Goal: Task Accomplishment & Management: Manage account settings

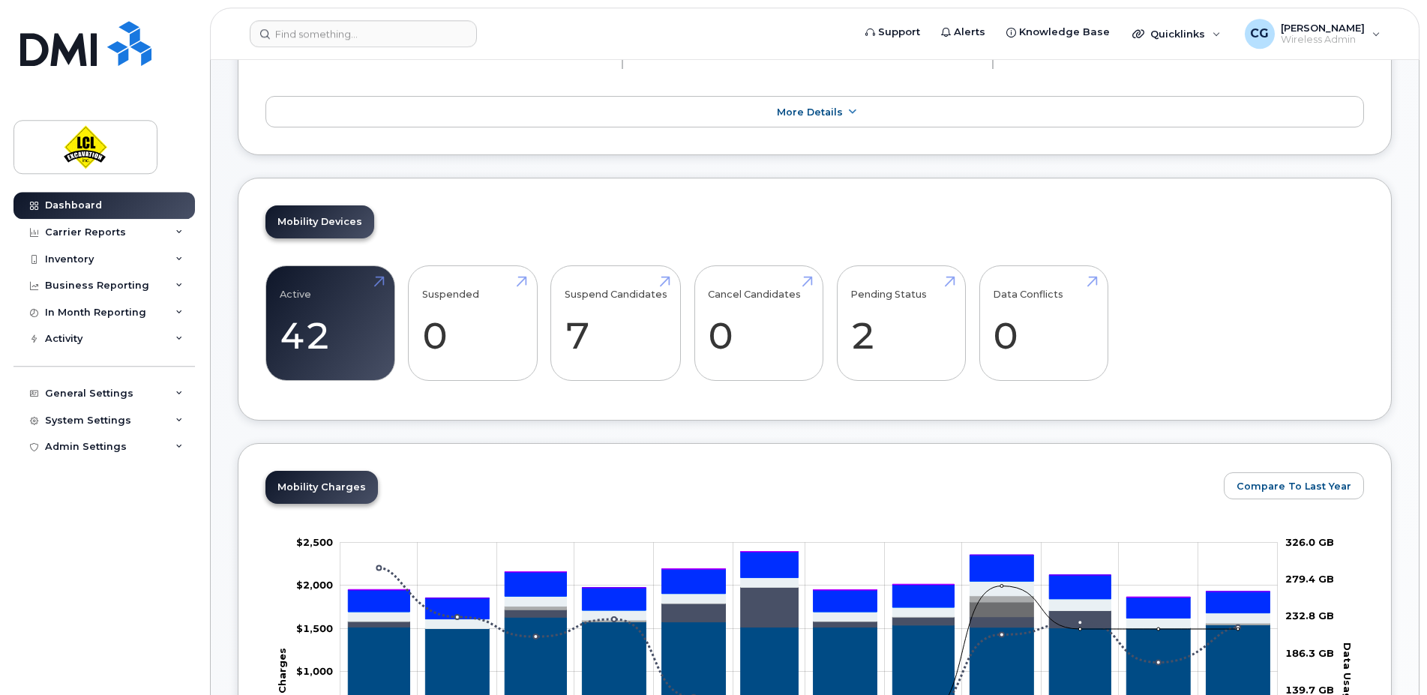
scroll to position [231, 0]
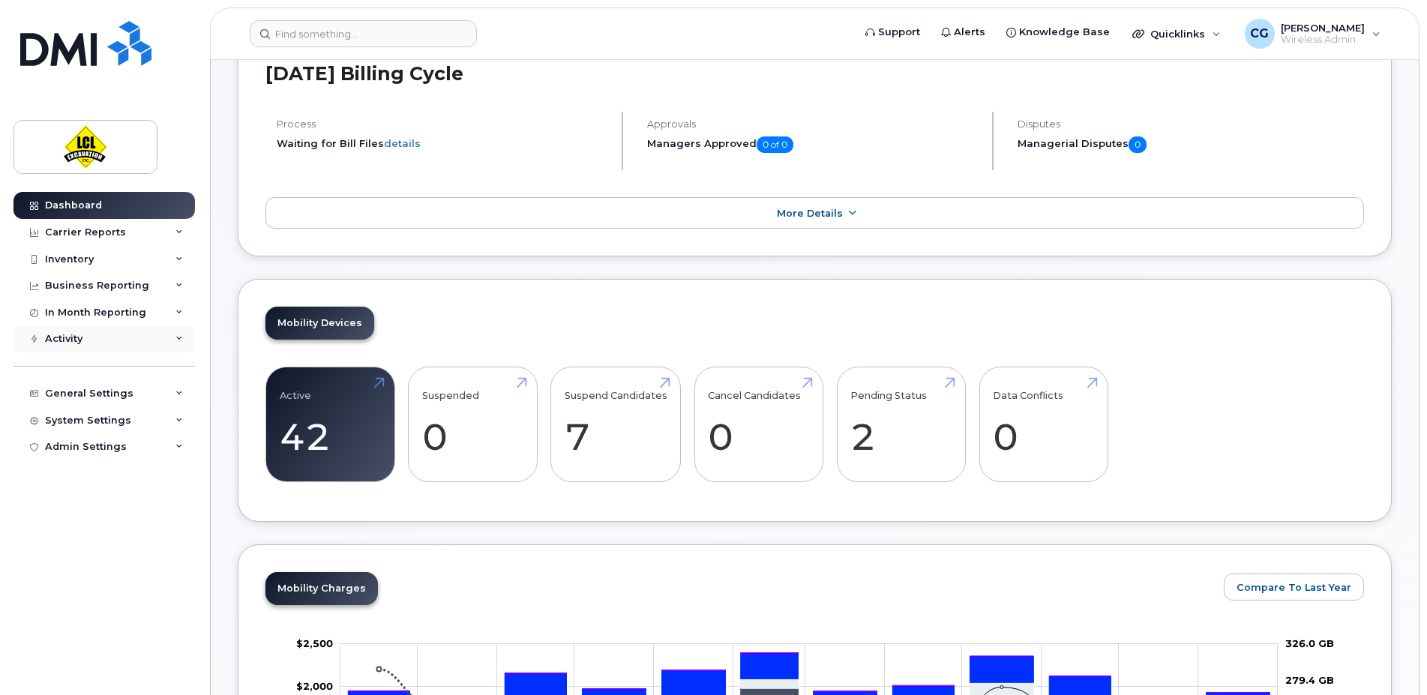
click at [96, 341] on div "Activity" at bounding box center [105, 339] width 182 height 27
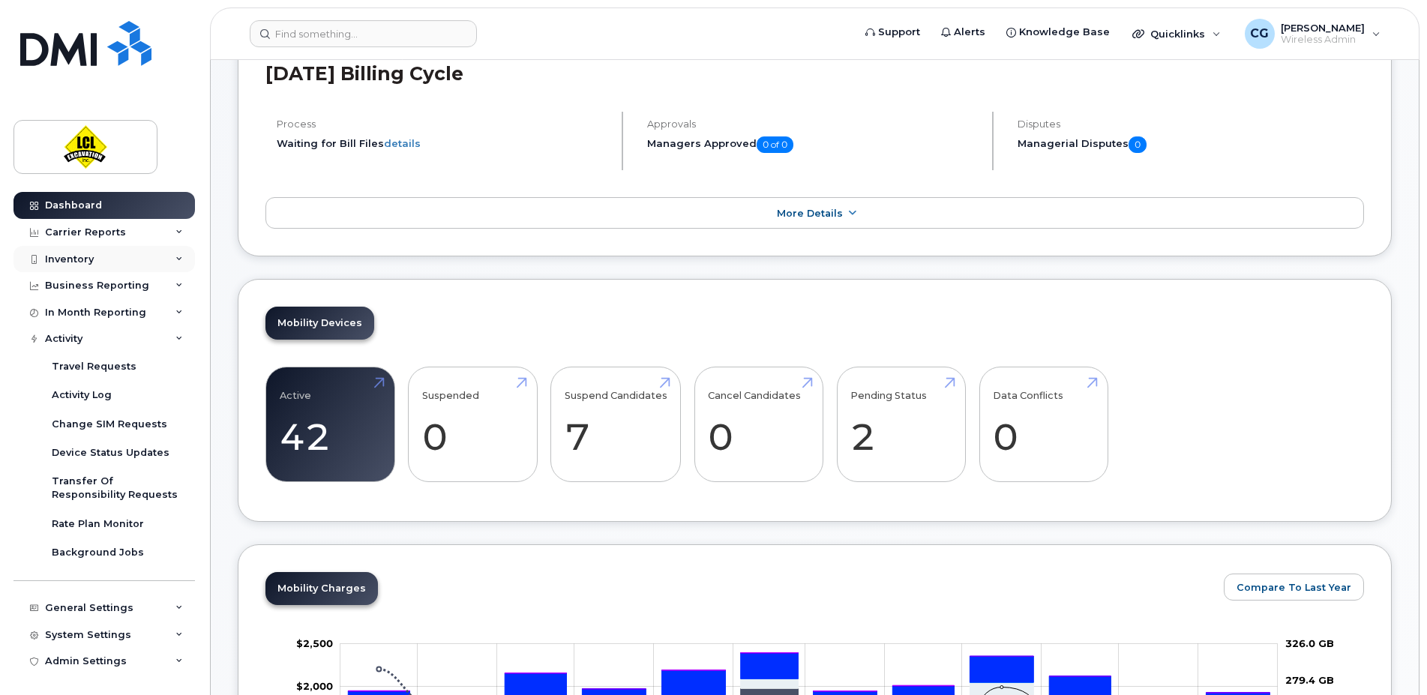
click at [94, 252] on div "Inventory" at bounding box center [105, 259] width 182 height 27
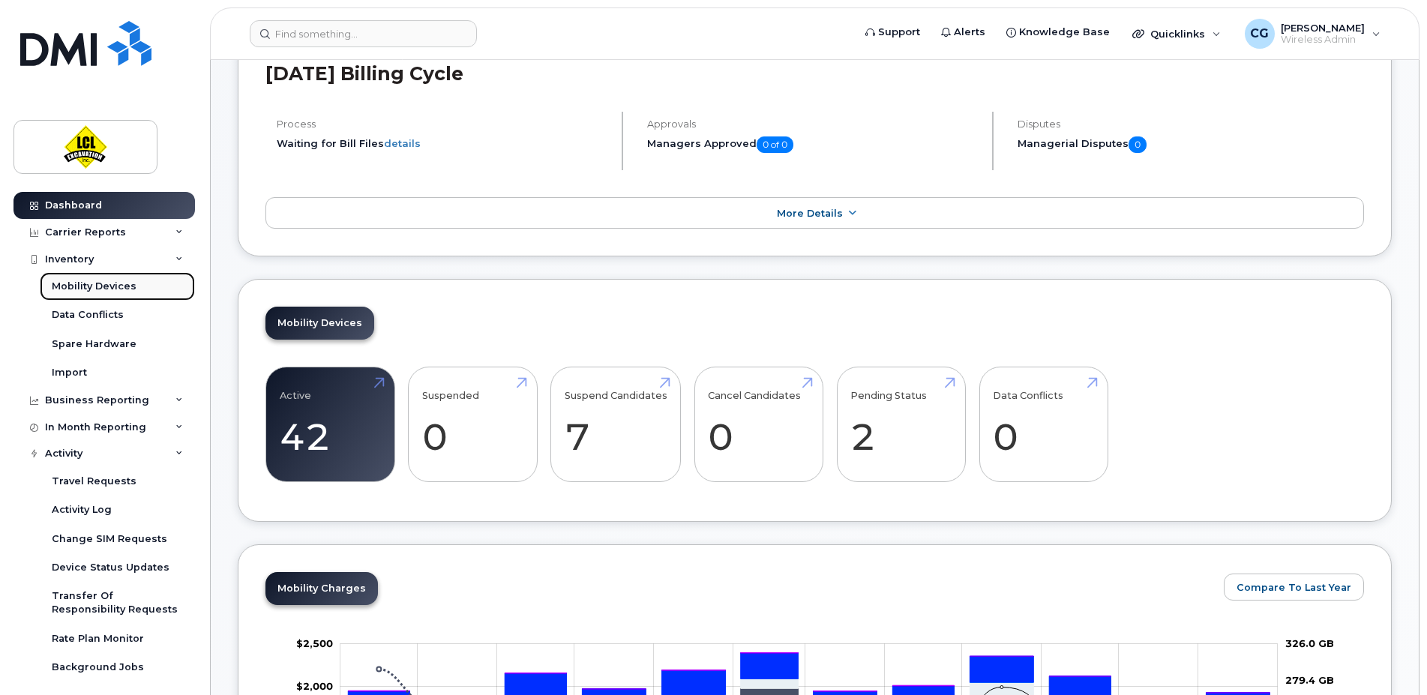
click at [99, 284] on div "Mobility Devices" at bounding box center [94, 287] width 85 height 14
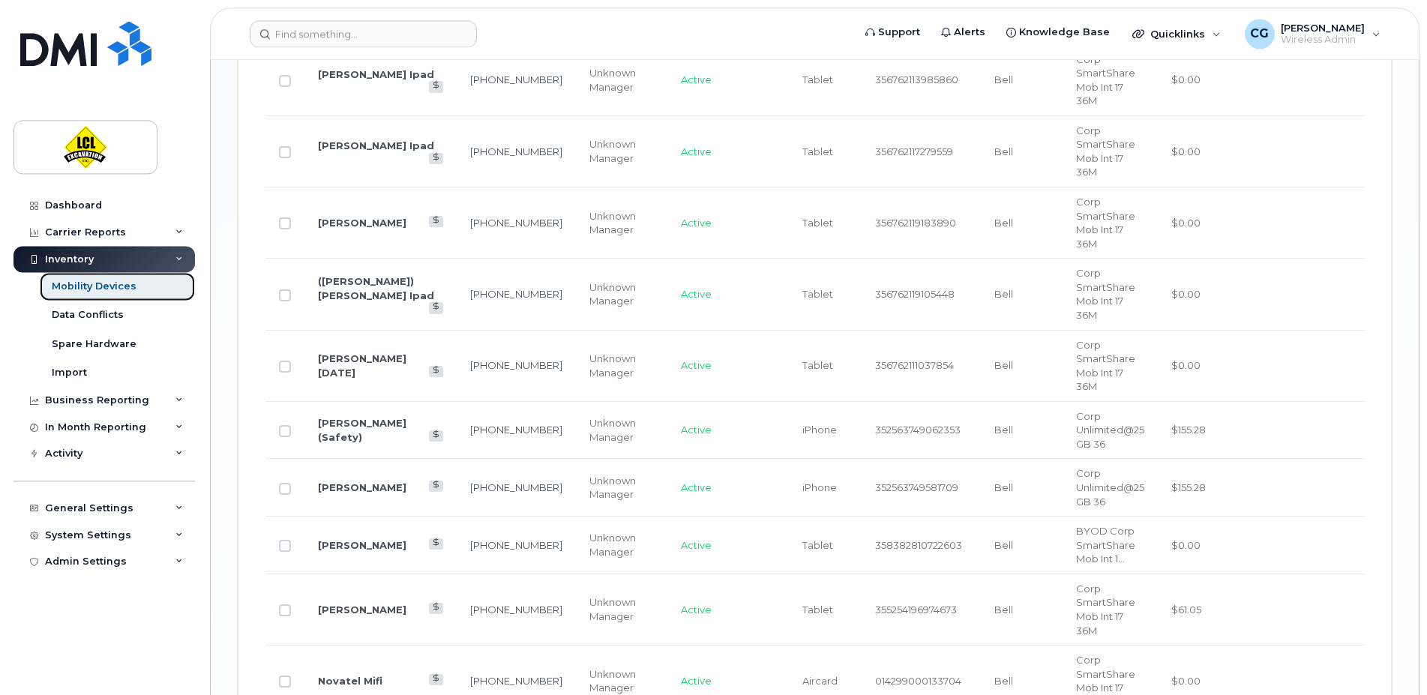
scroll to position [2415, 0]
drag, startPoint x: 1433, startPoint y: 348, endPoint x: 1418, endPoint y: 560, distance: 212.8
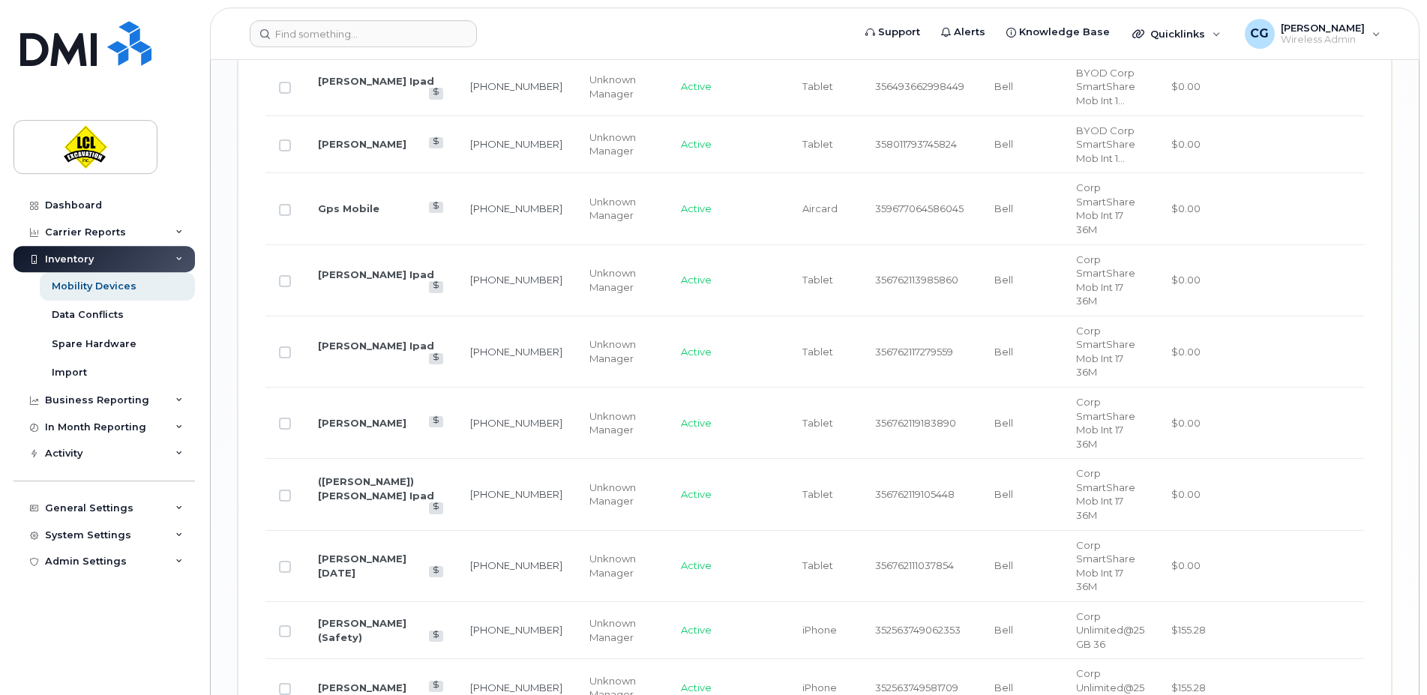
scroll to position [2205, 0]
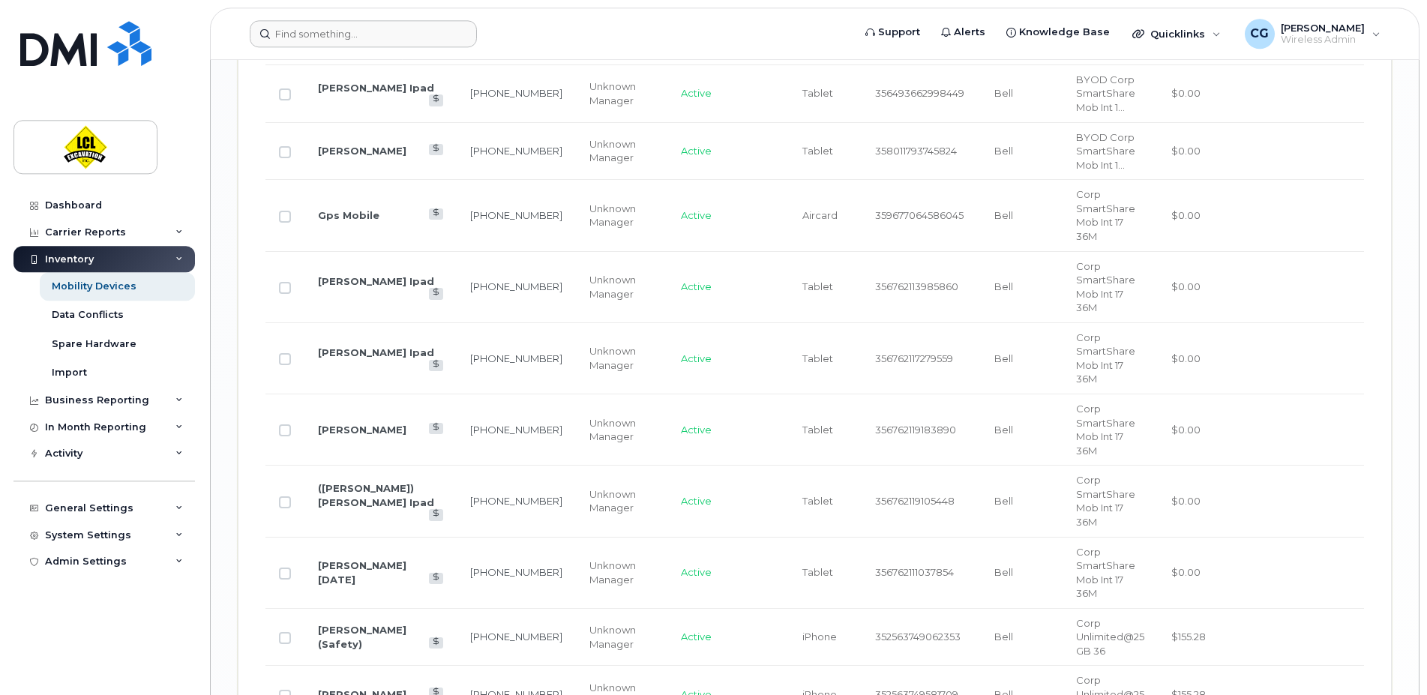
click at [761, 47] on form at bounding box center [546, 33] width 593 height 27
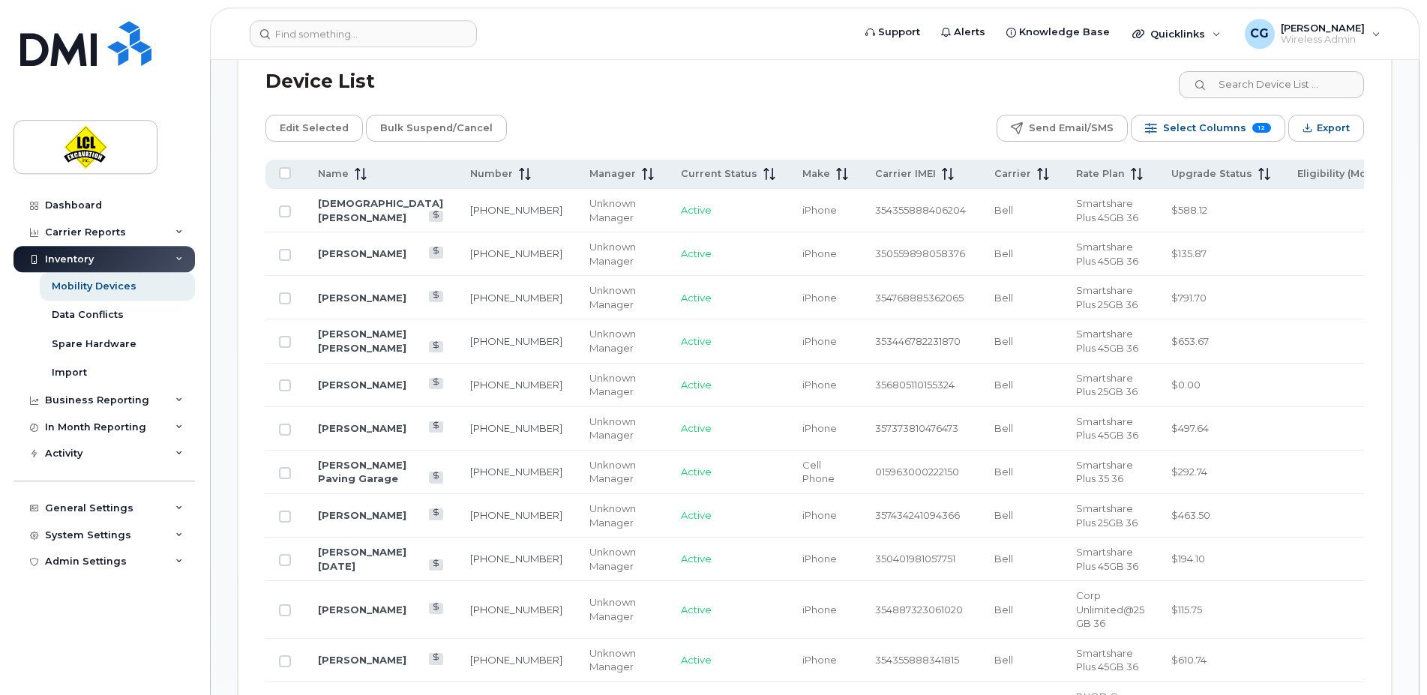
scroll to position [749, 0]
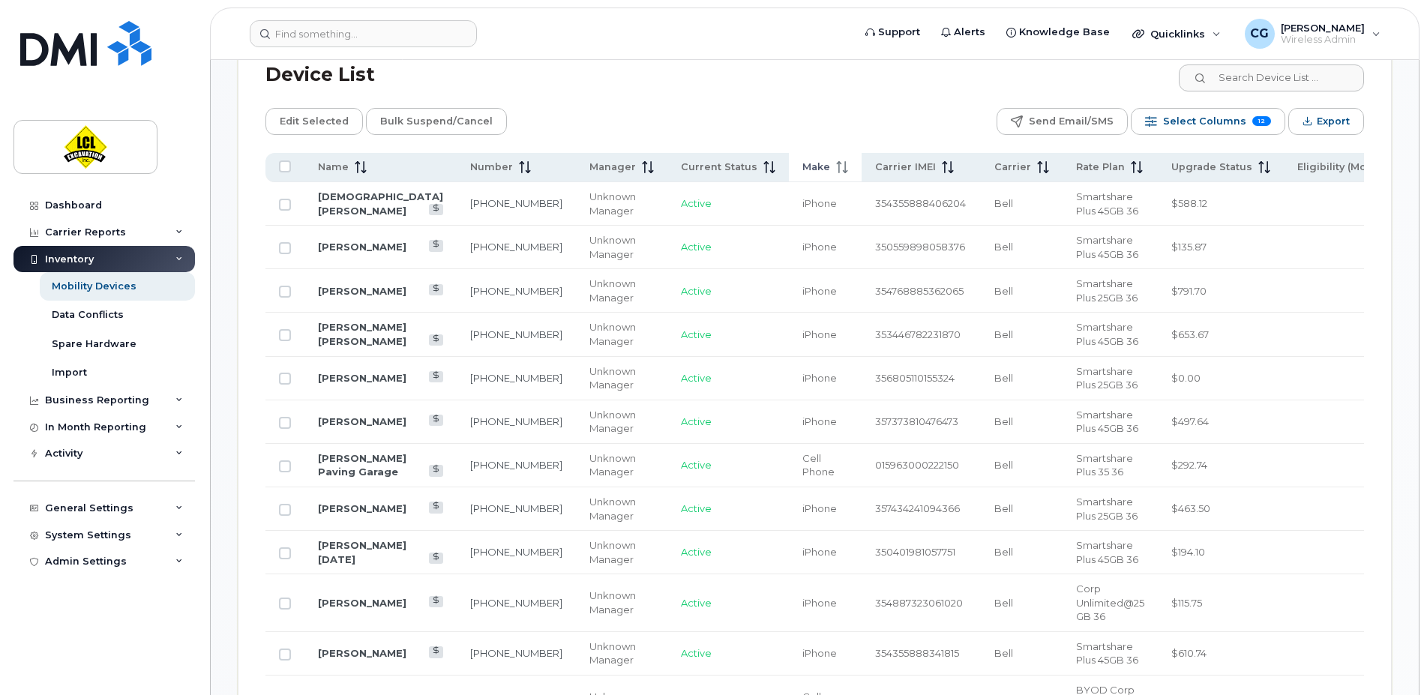
click at [789, 178] on th "Make" at bounding box center [825, 167] width 73 height 29
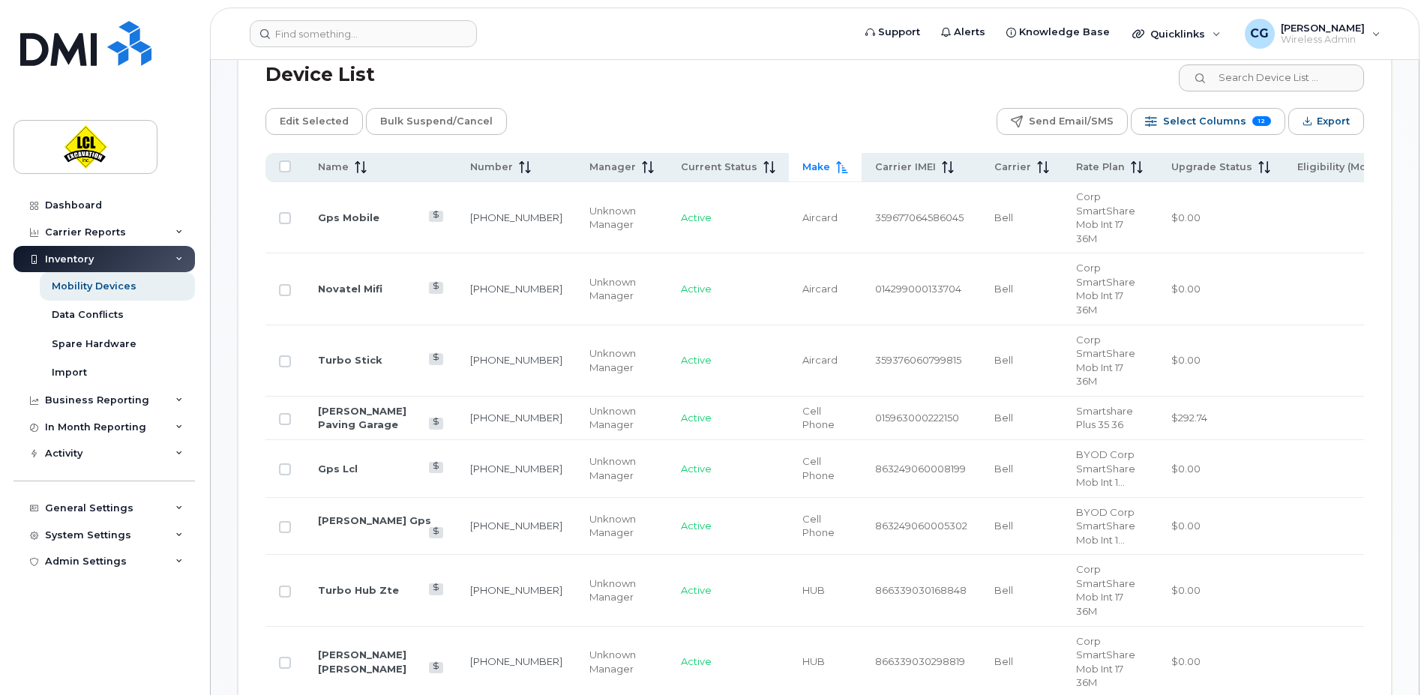
click at [789, 178] on th "Make" at bounding box center [825, 167] width 73 height 29
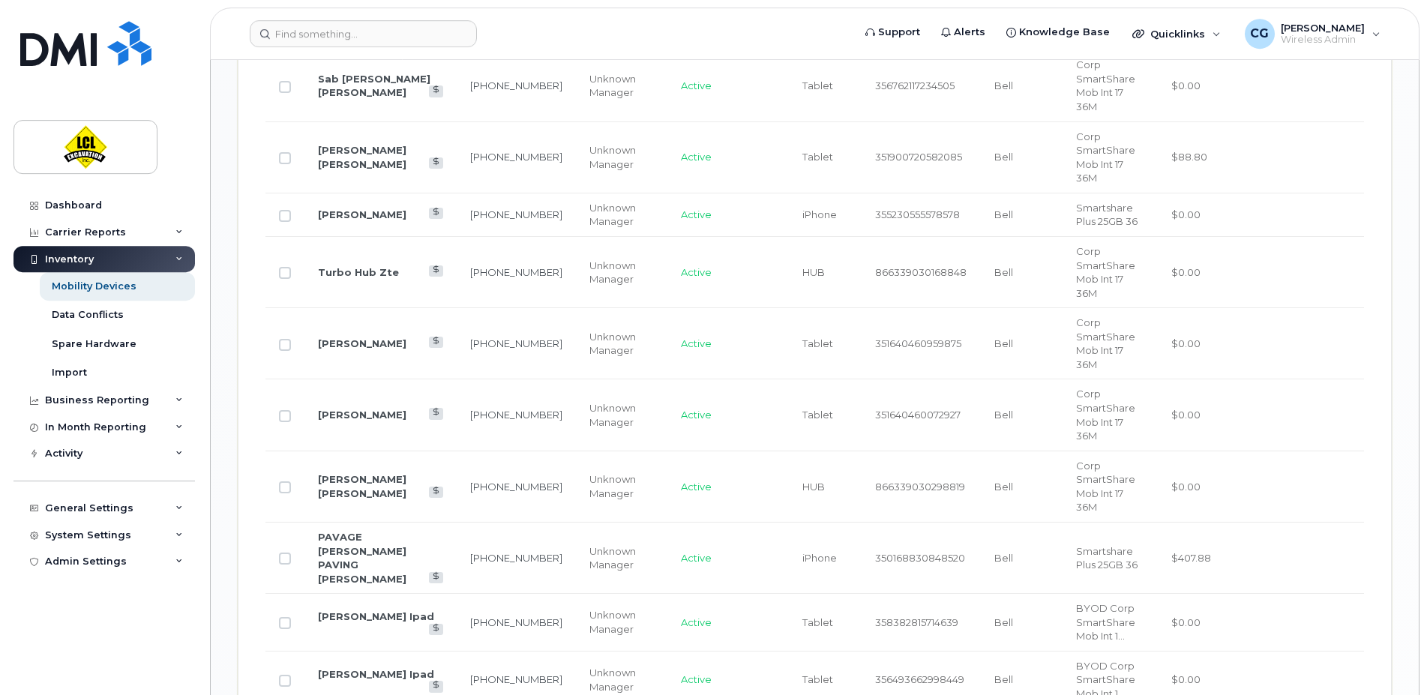
scroll to position [1621, 0]
click at [1427, 422] on body "Support Alerts Knowledge Base Quicklinks Suspend / Cancel Device Change SIM Car…" at bounding box center [713, 142] width 1427 height 3526
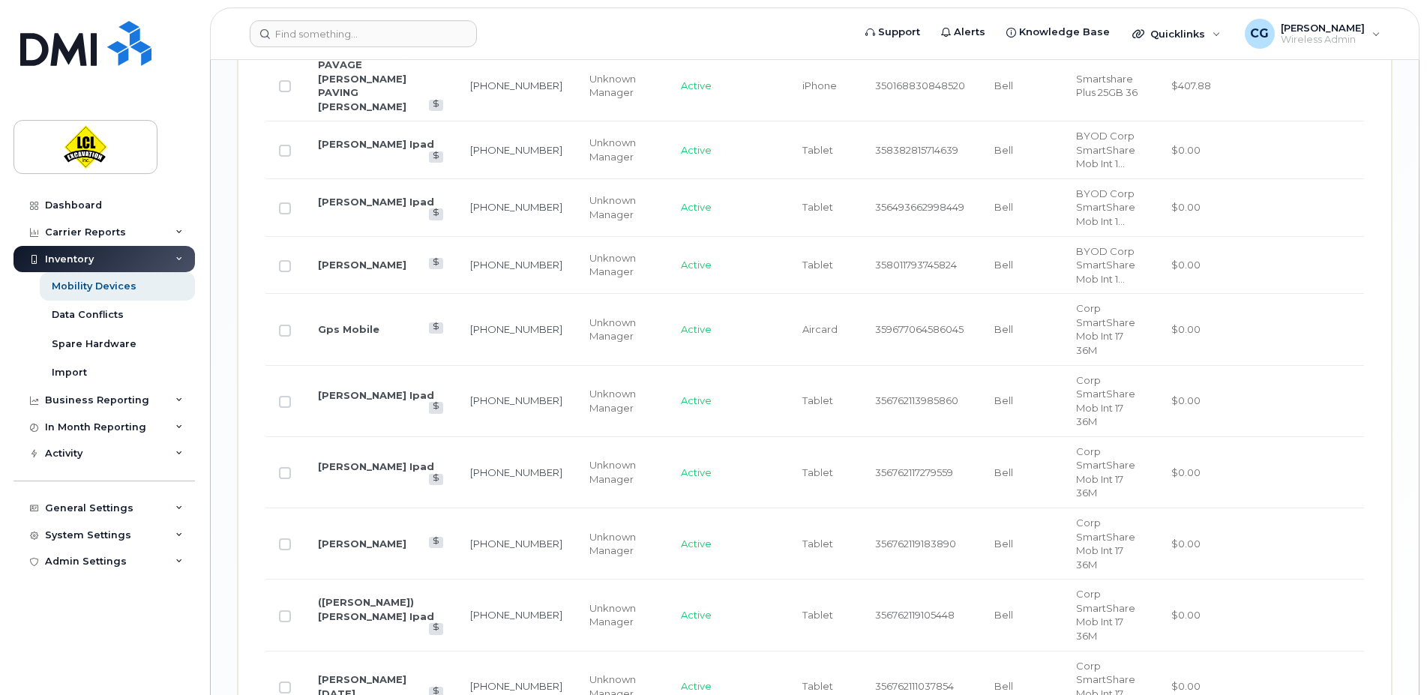
scroll to position [2097, 0]
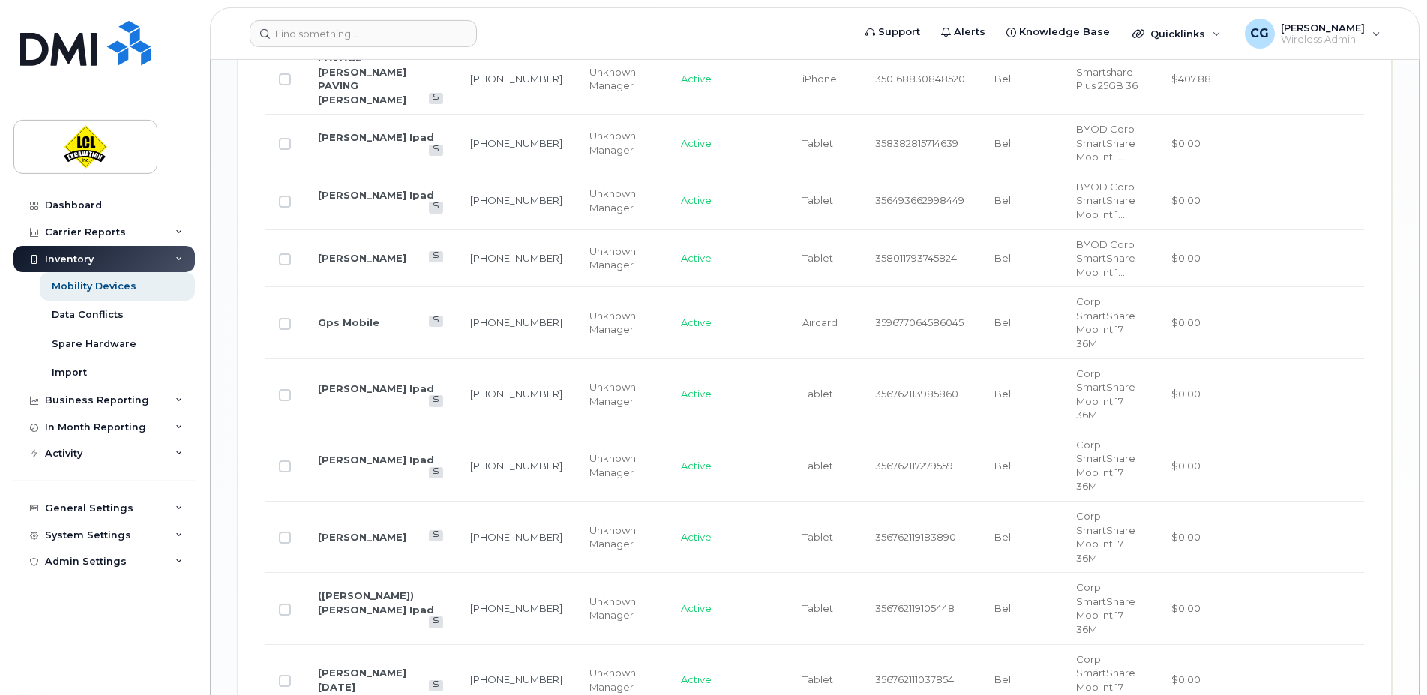
drag, startPoint x: 1433, startPoint y: 485, endPoint x: 1426, endPoint y: 596, distance: 110.5
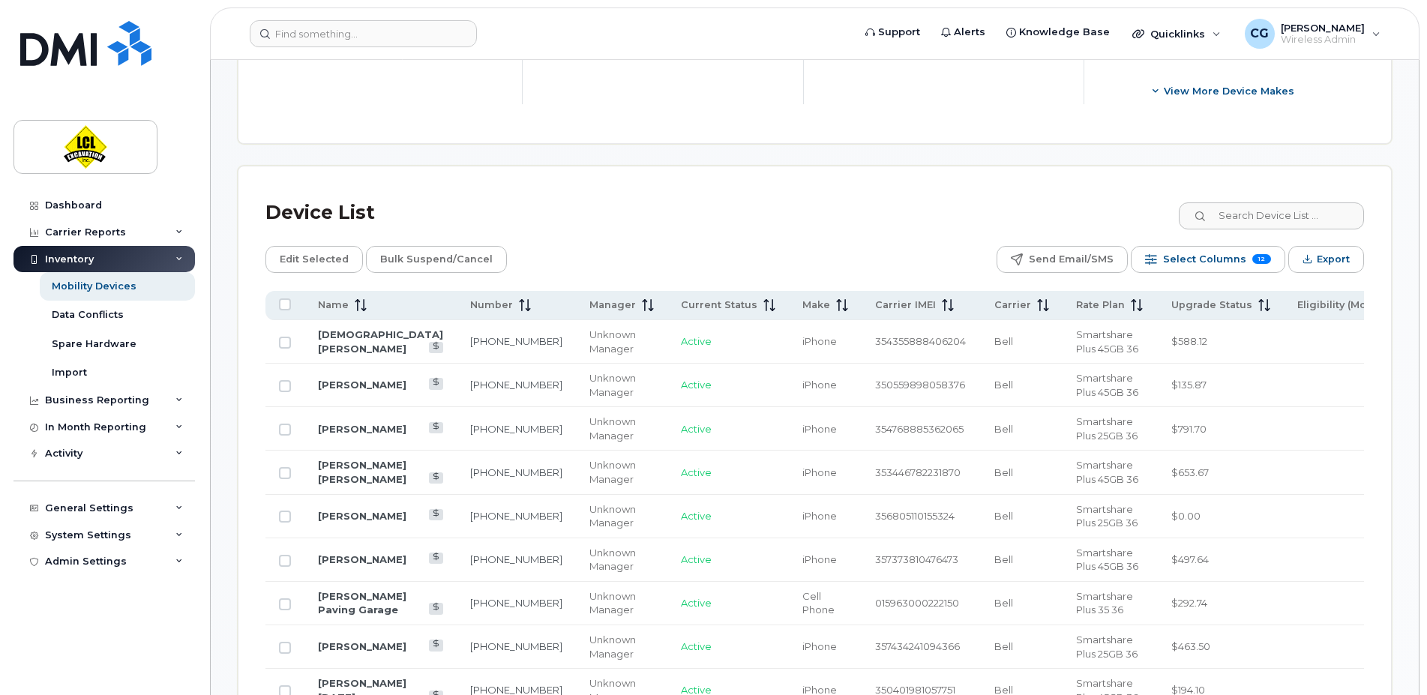
scroll to position [704, 0]
